Goal: Browse casually: Explore the website without a specific task or goal

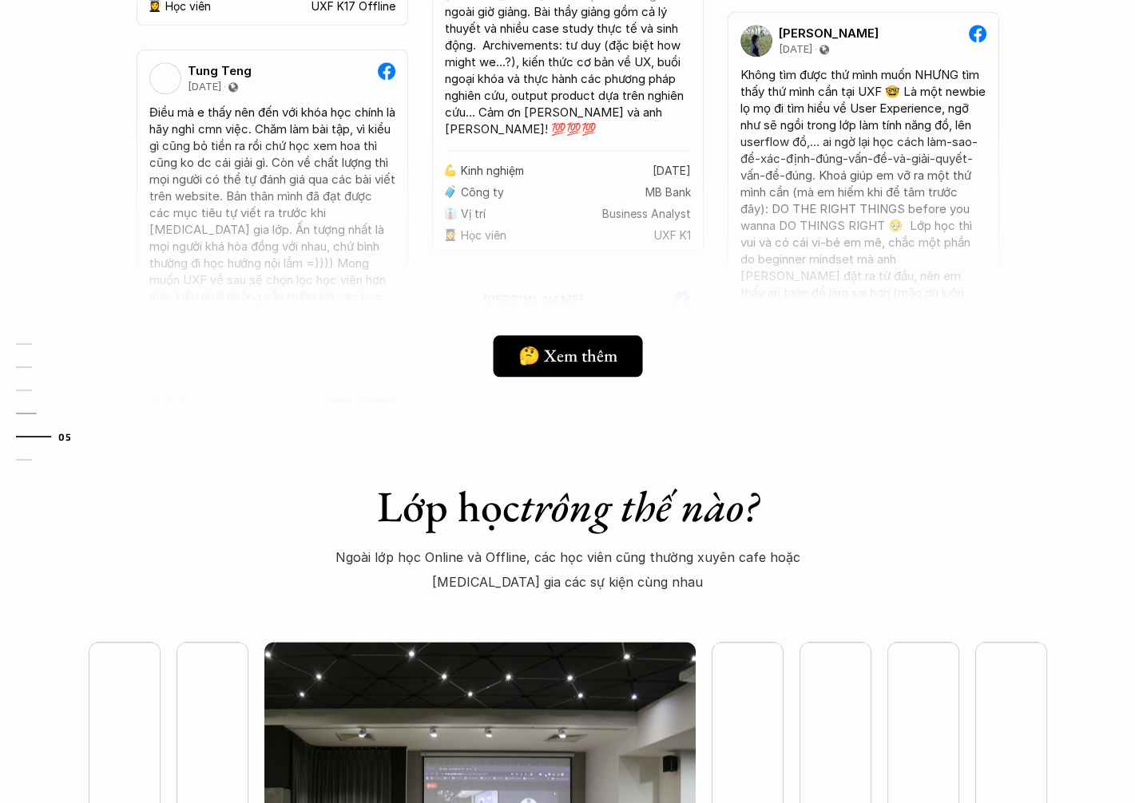
scroll to position [4632, 0]
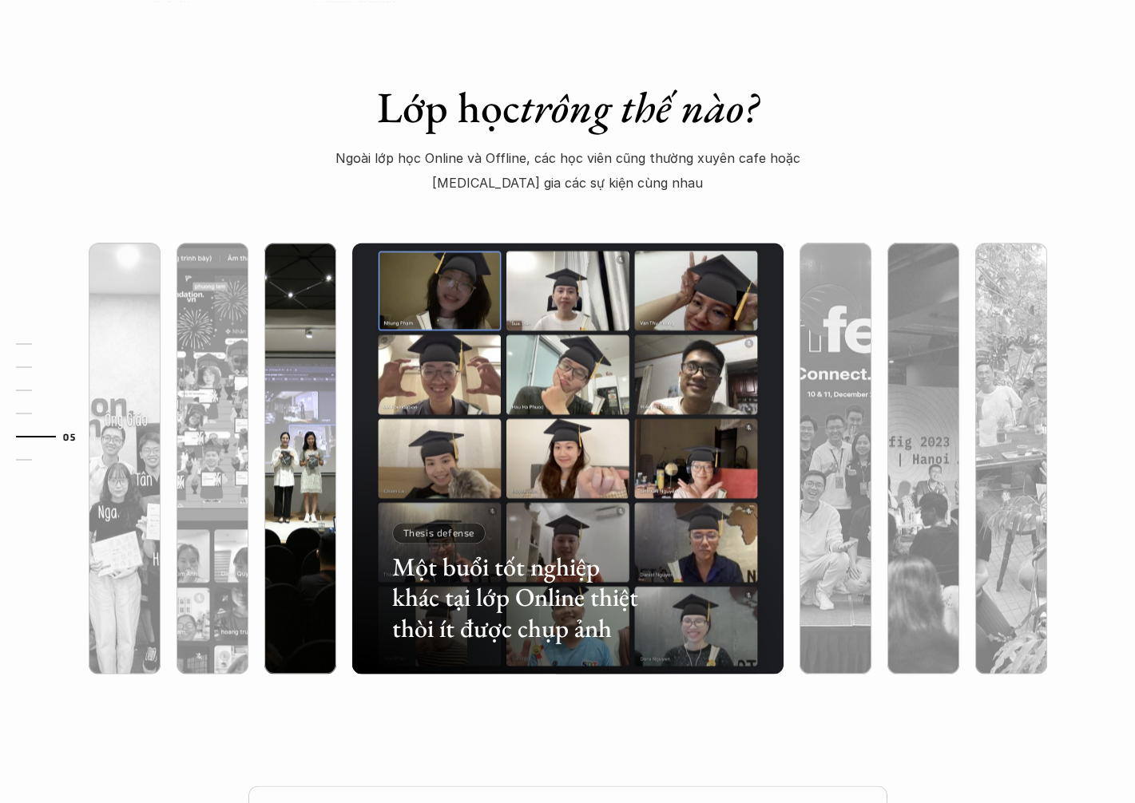
click at [334, 369] on img at bounding box center [300, 458] width 439 height 431
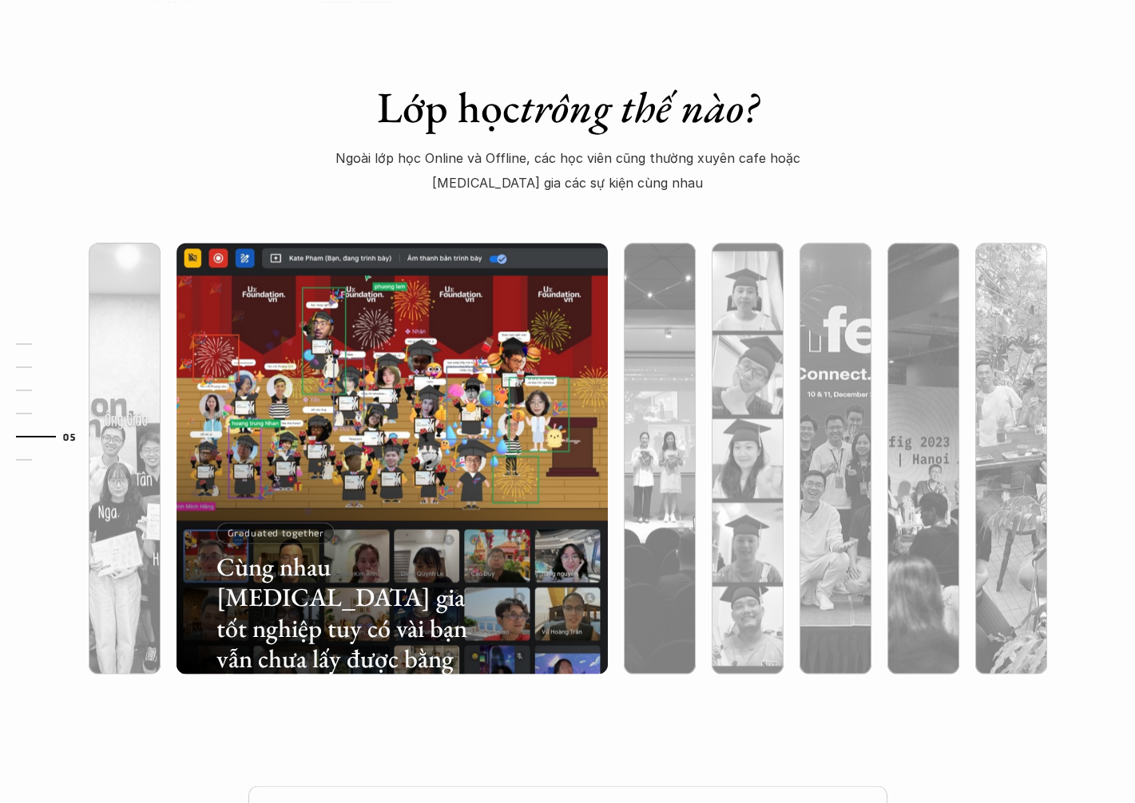
click at [136, 535] on div "01 02 03 04 05 06" at bounding box center [80, 401] width 160 height 803
drag, startPoint x: 47, startPoint y: 332, endPoint x: 40, endPoint y: 339, distance: 10.2
click at [46, 334] on div "01 02 03 04 05 06" at bounding box center [80, 401] width 160 height 803
click at [40, 339] on link "01" at bounding box center [54, 344] width 76 height 19
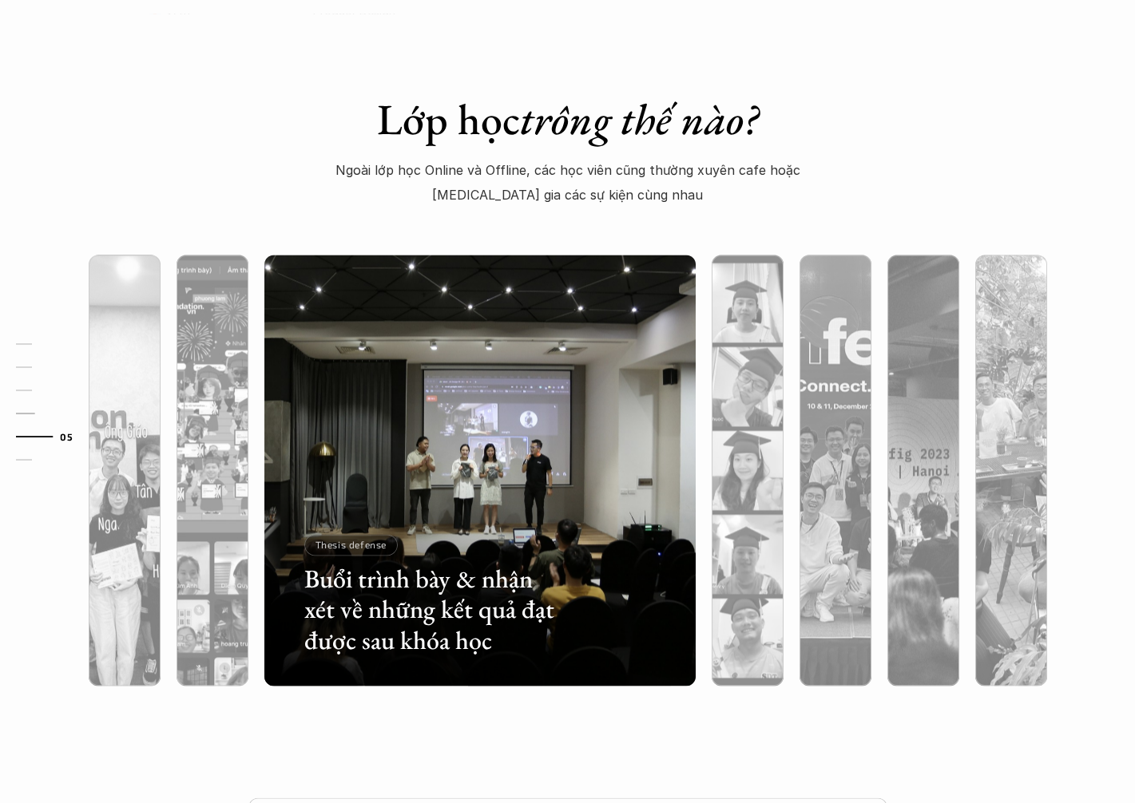
scroll to position [4637, 0]
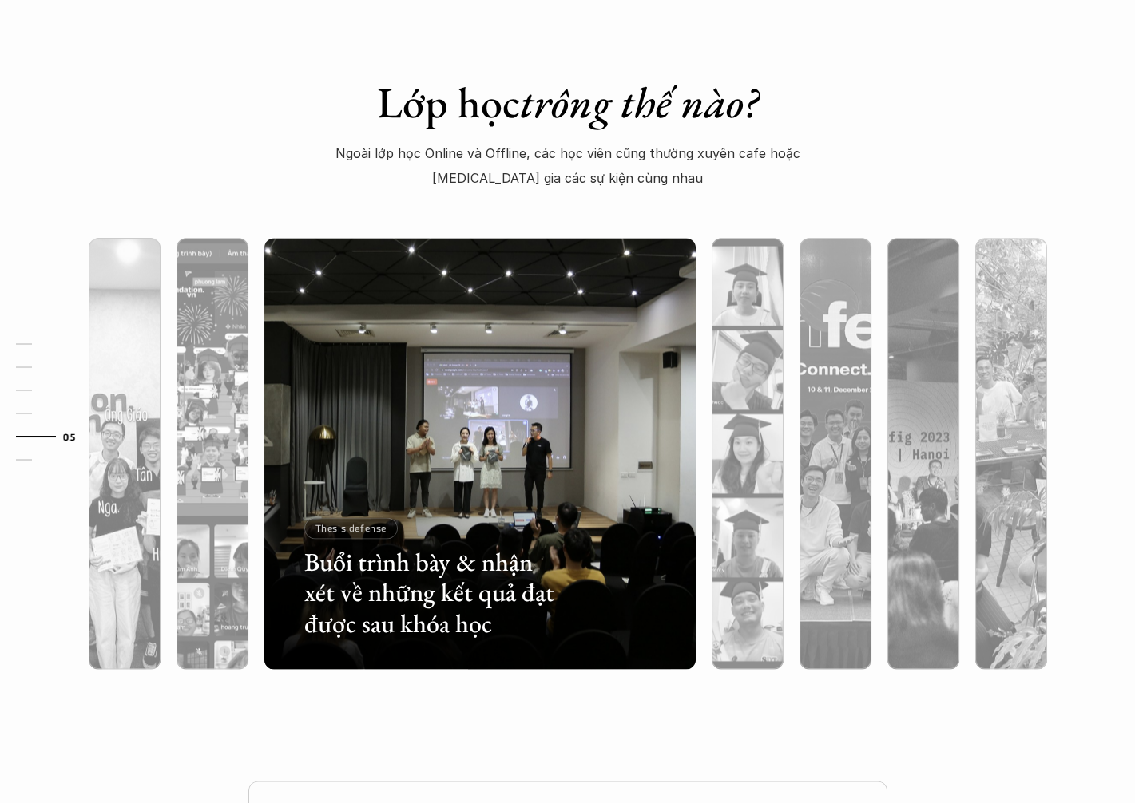
click at [138, 490] on div "01 02 03 04 05 06" at bounding box center [80, 401] width 160 height 803
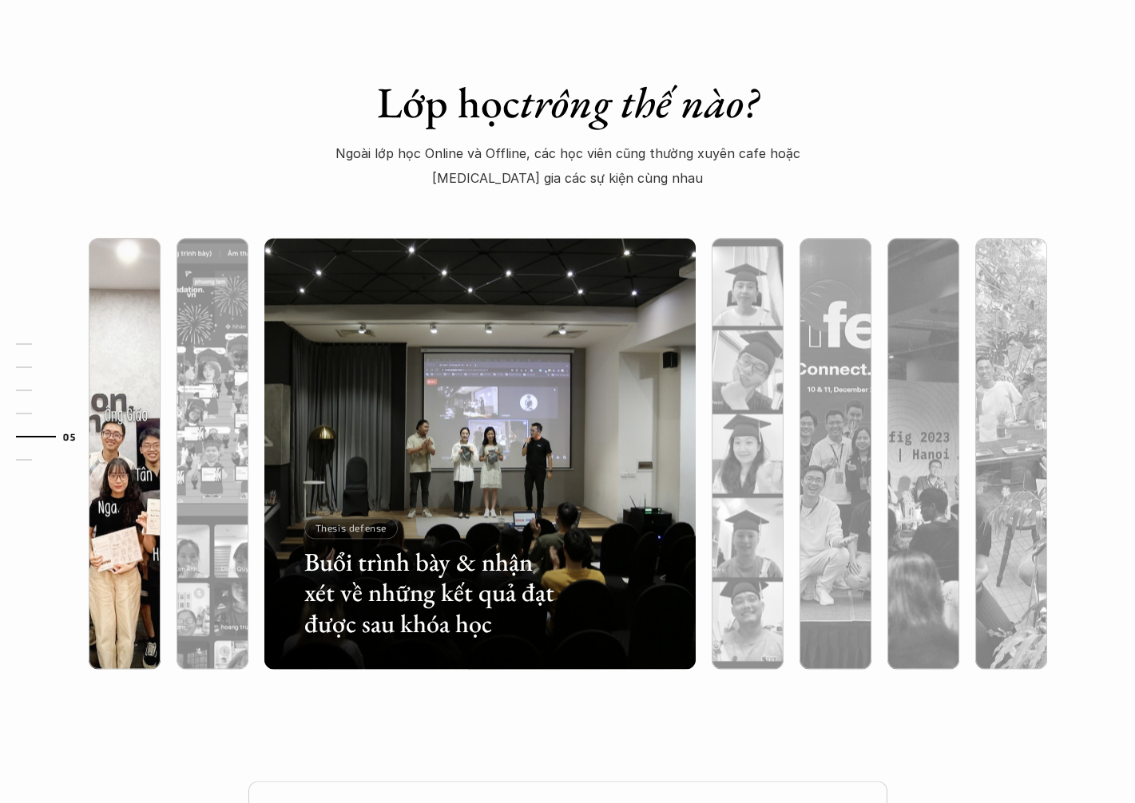
click at [164, 508] on div at bounding box center [125, 453] width 88 height 431
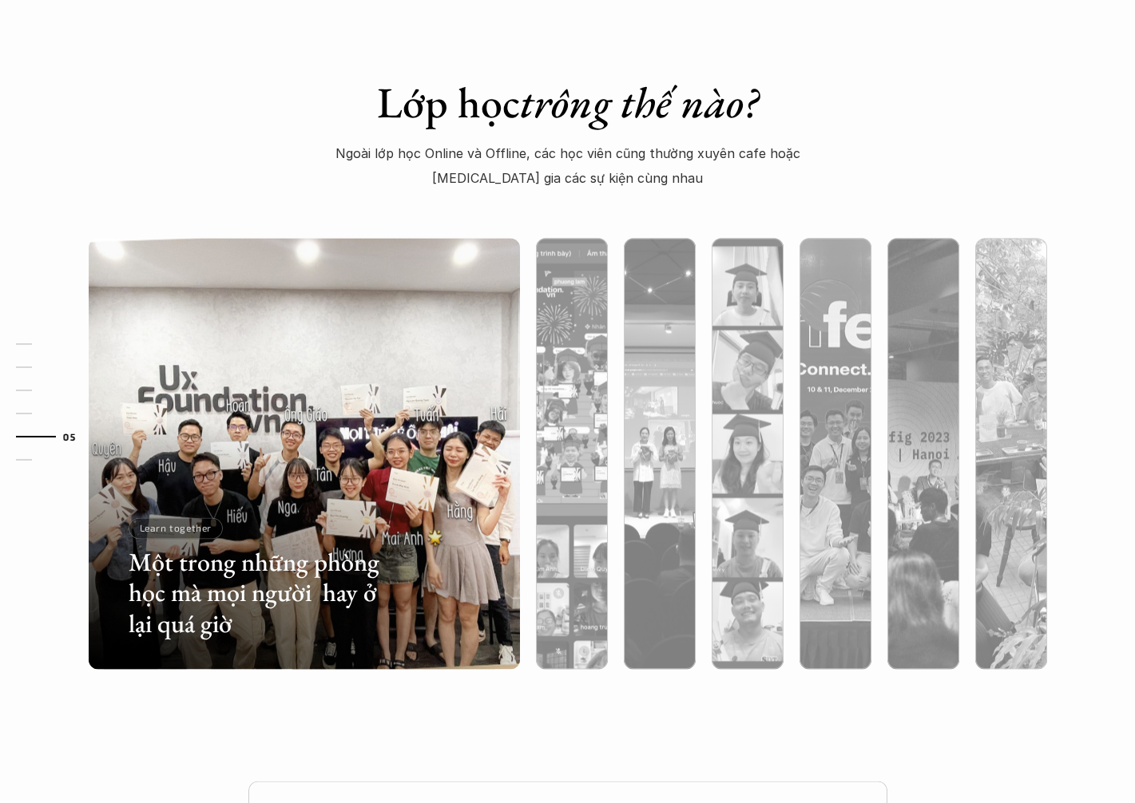
click at [192, 596] on h3 "Một trong những phòng học mà mọi người hay ở lại quá giờ" at bounding box center [257, 593] width 257 height 92
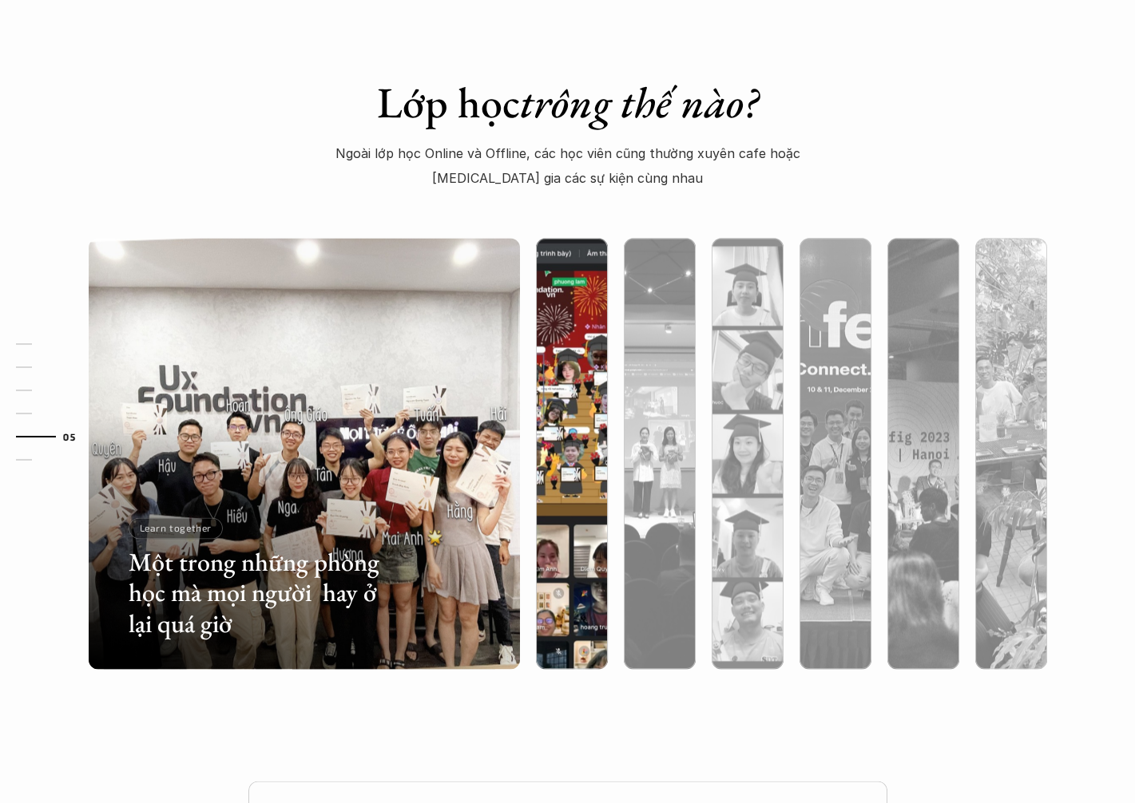
click at [585, 523] on div at bounding box center [704, 575] width 257 height 116
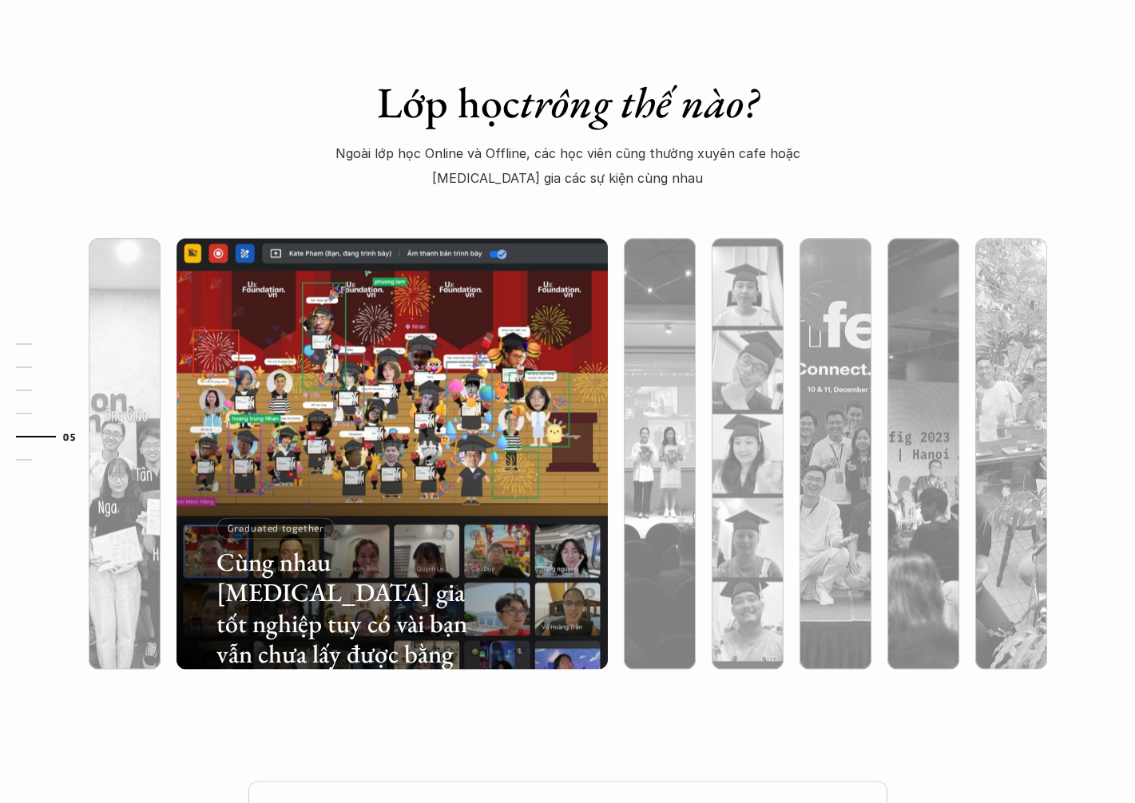
click at [115, 555] on div "01 02 03 04 05 06" at bounding box center [80, 401] width 160 height 803
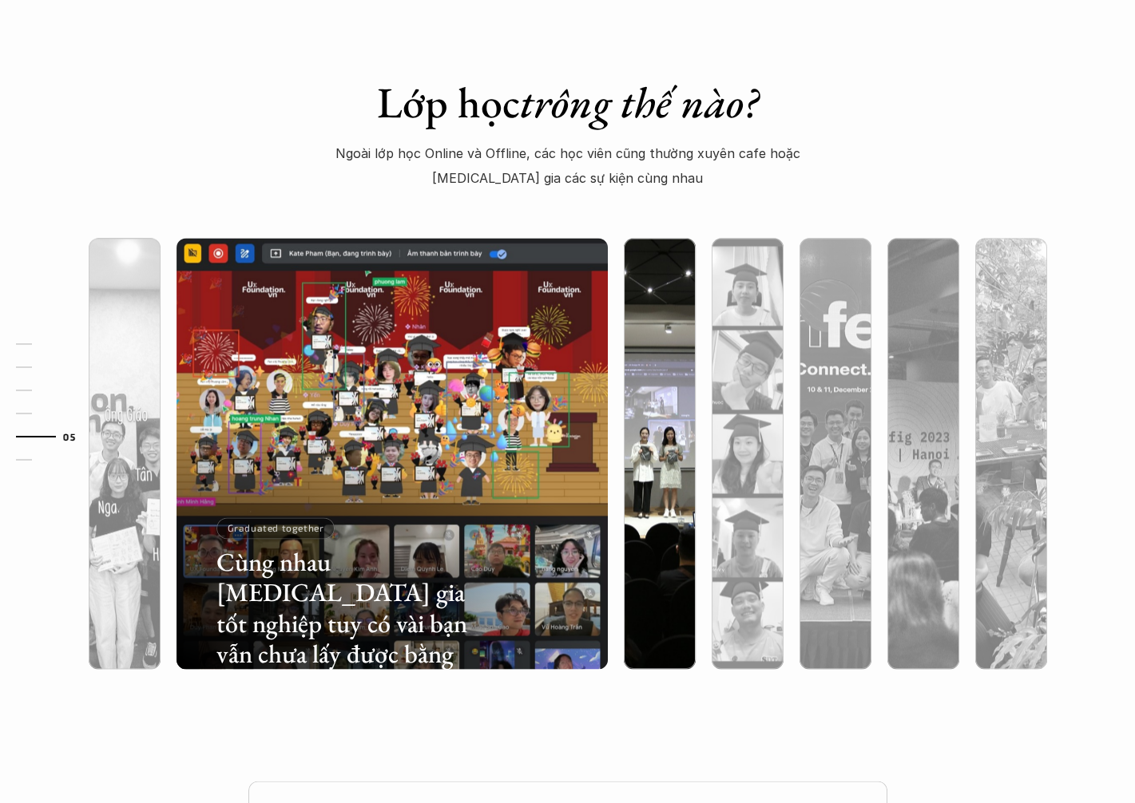
click at [660, 549] on div at bounding box center [660, 539] width 72 height 260
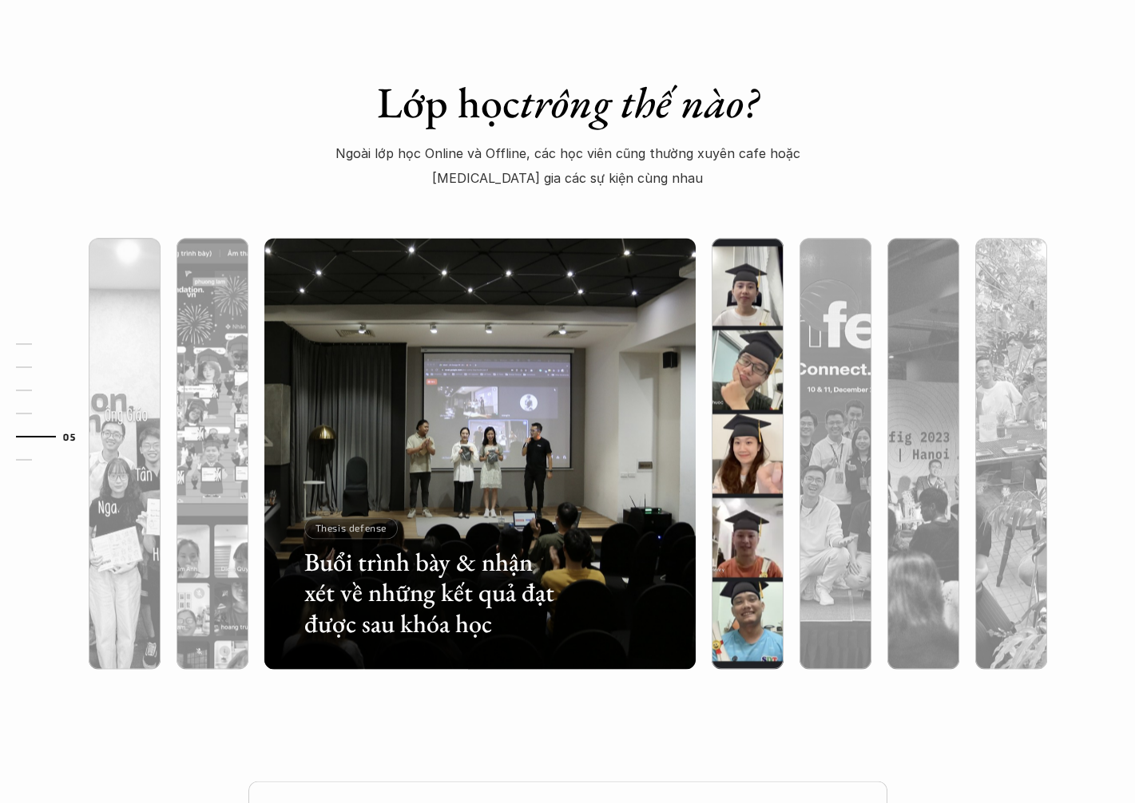
click at [723, 535] on div at bounding box center [748, 539] width 72 height 260
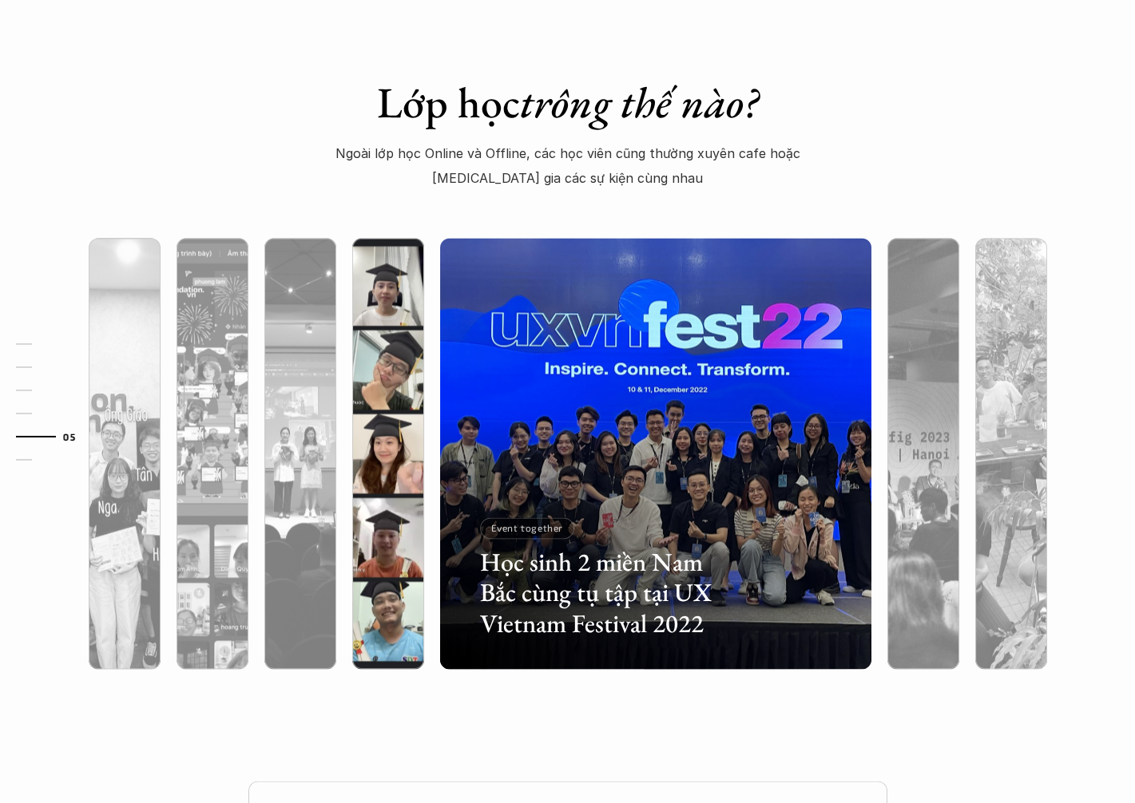
click at [405, 554] on div at bounding box center [520, 575] width 257 height 116
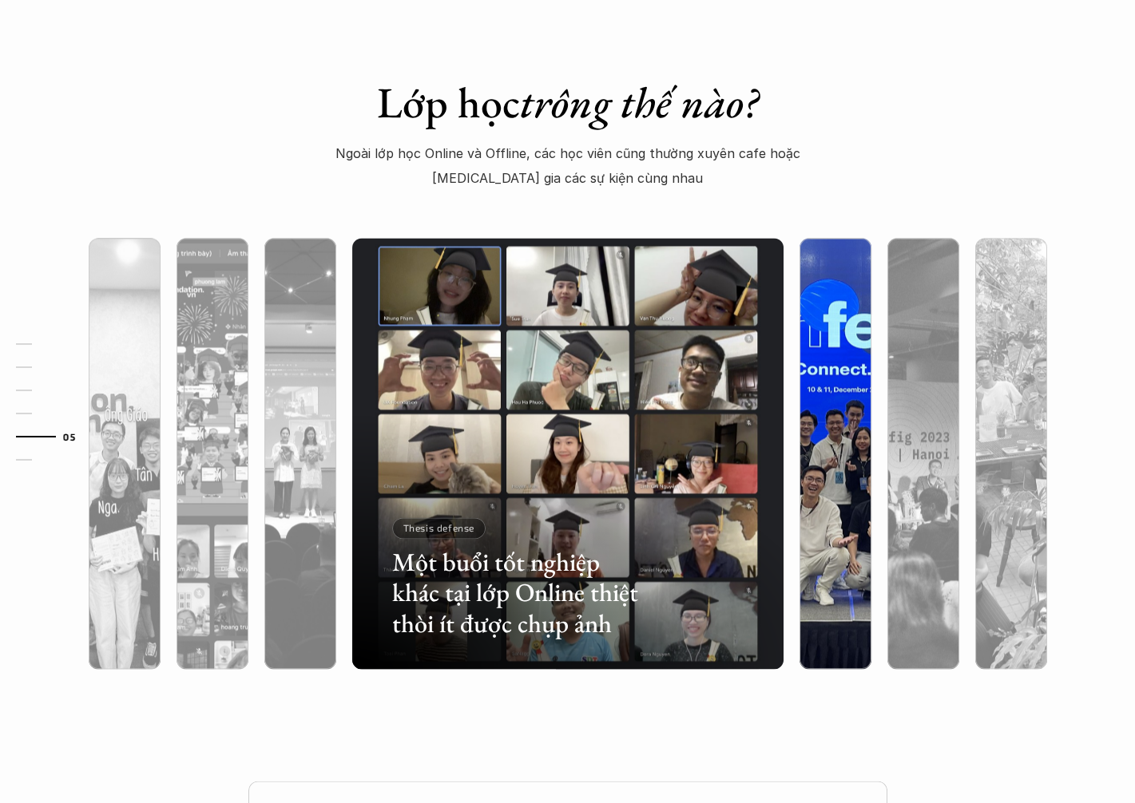
click at [843, 506] on div at bounding box center [835, 539] width 72 height 260
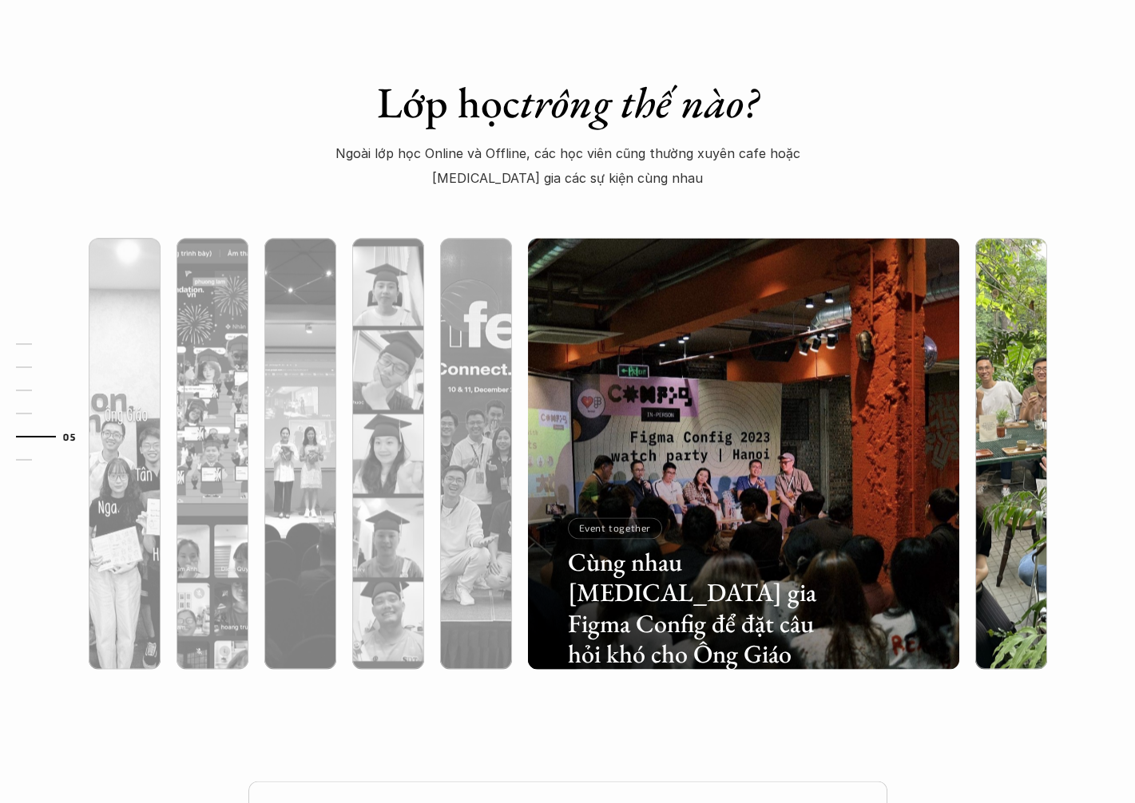
click at [991, 489] on div at bounding box center [1011, 539] width 72 height 260
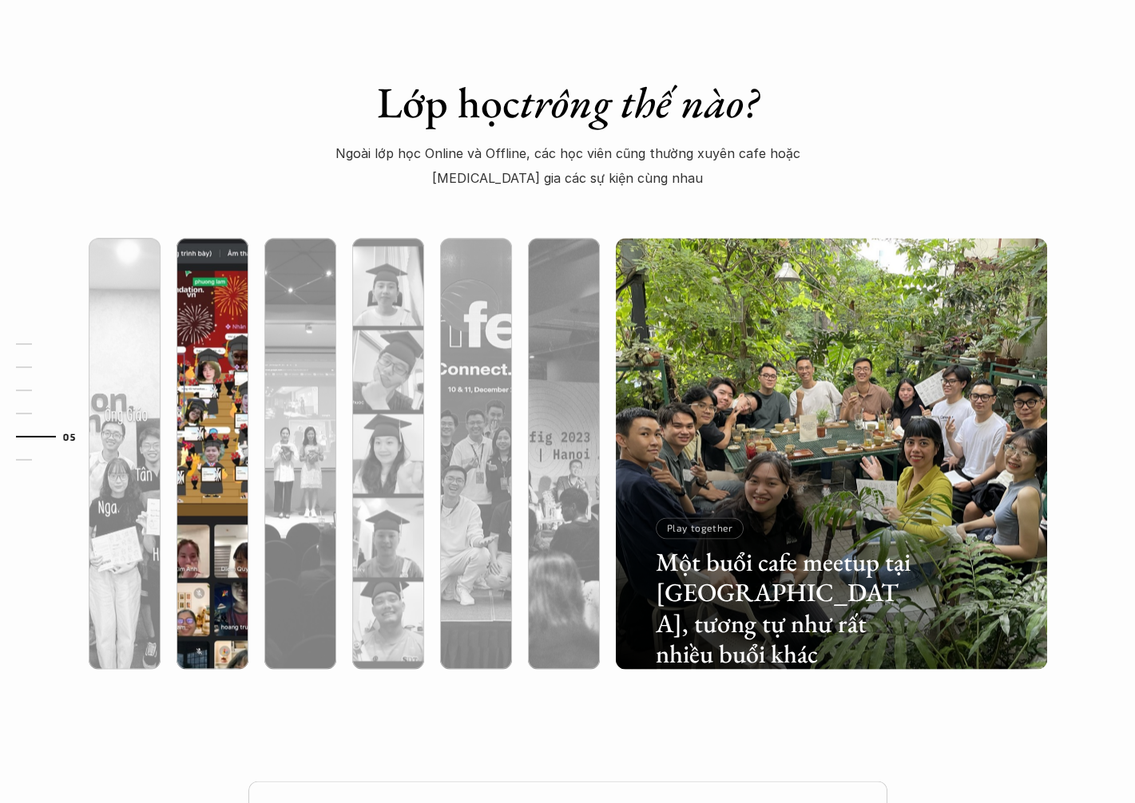
click at [169, 600] on div at bounding box center [213, 453] width 88 height 431
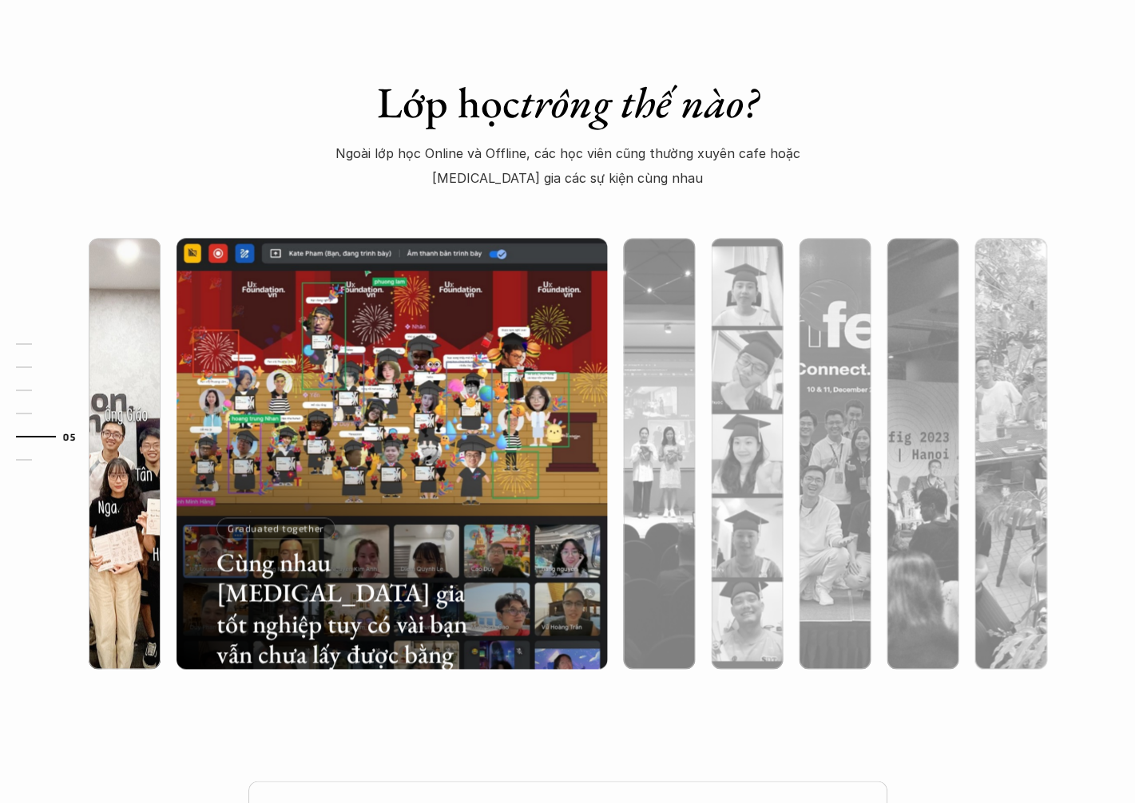
click at [165, 601] on div at bounding box center [125, 453] width 88 height 431
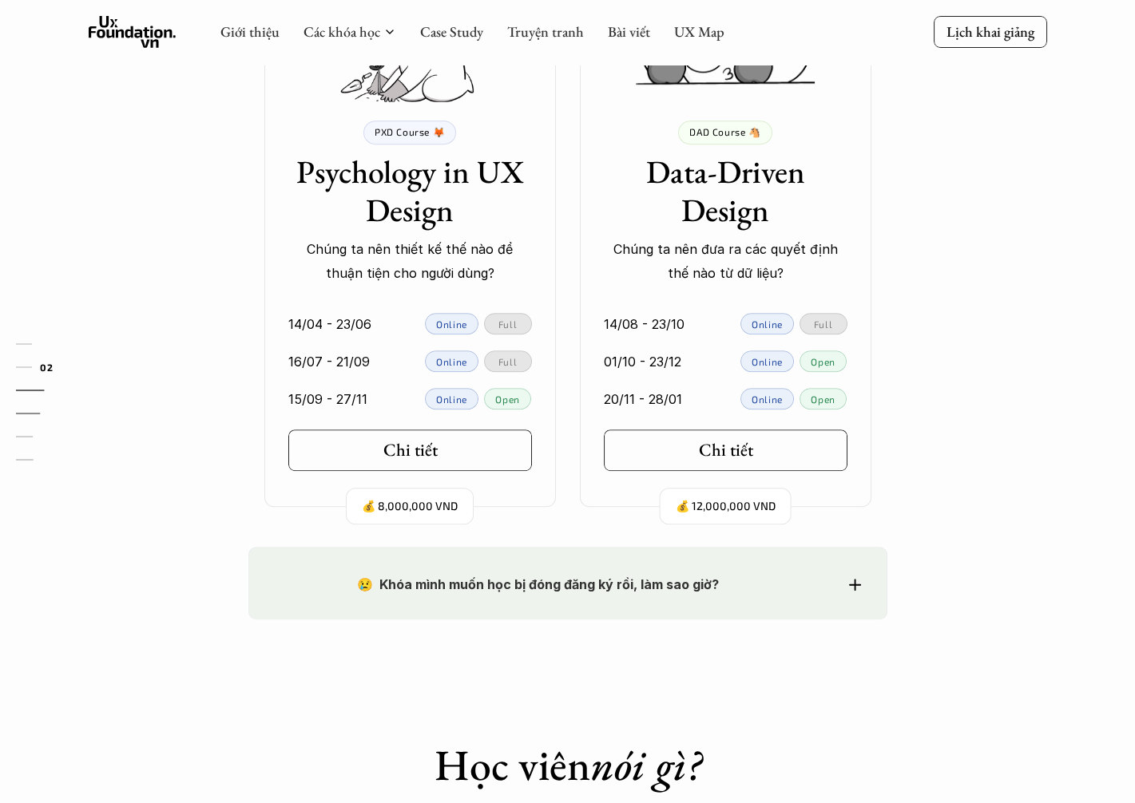
scroll to position [0, 0]
